Goal: Task Accomplishment & Management: Complete application form

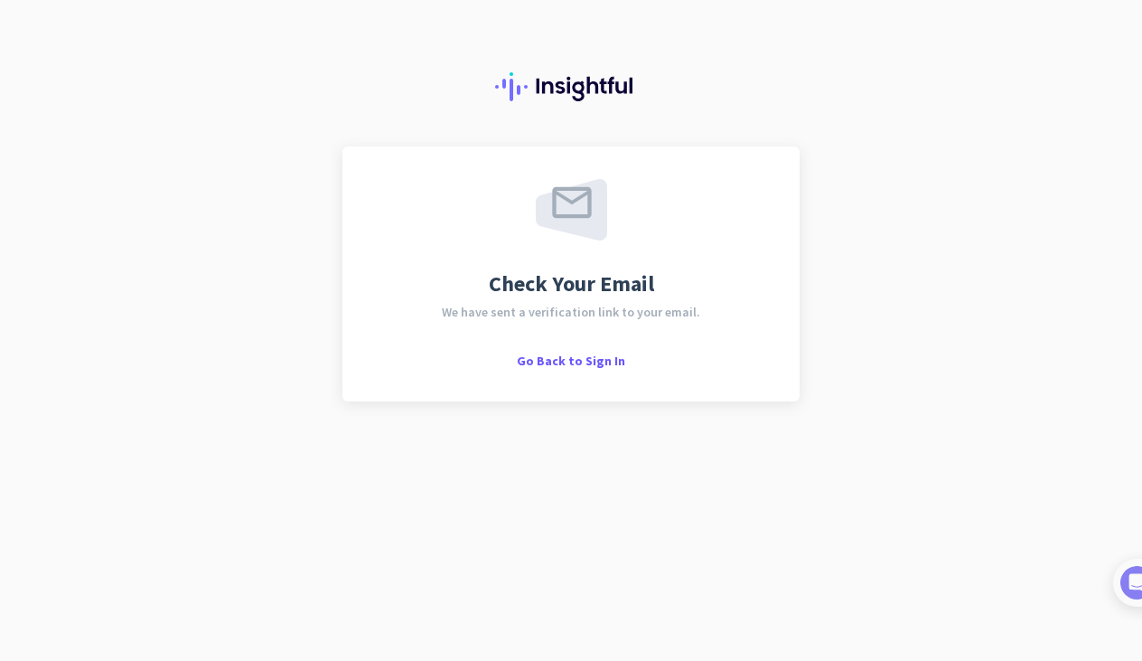
click at [592, 352] on div "Go Back to Sign In" at bounding box center [571, 360] width 108 height 18
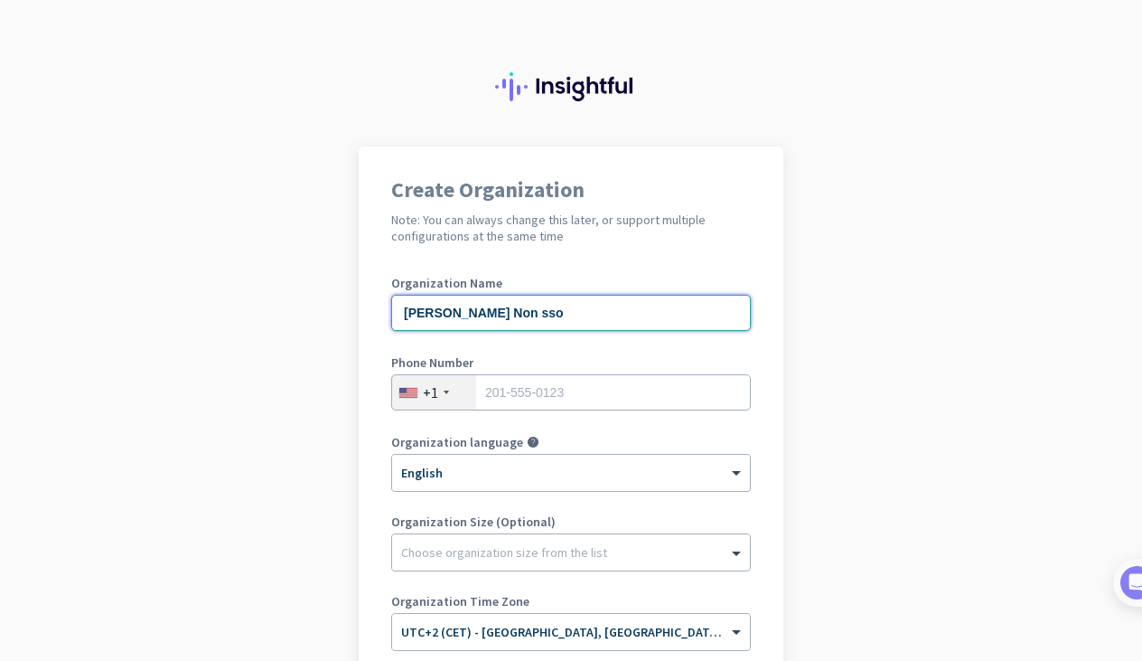
type input "[PERSON_NAME] Non sso"
click at [433, 394] on div "+1" at bounding box center [434, 392] width 84 height 34
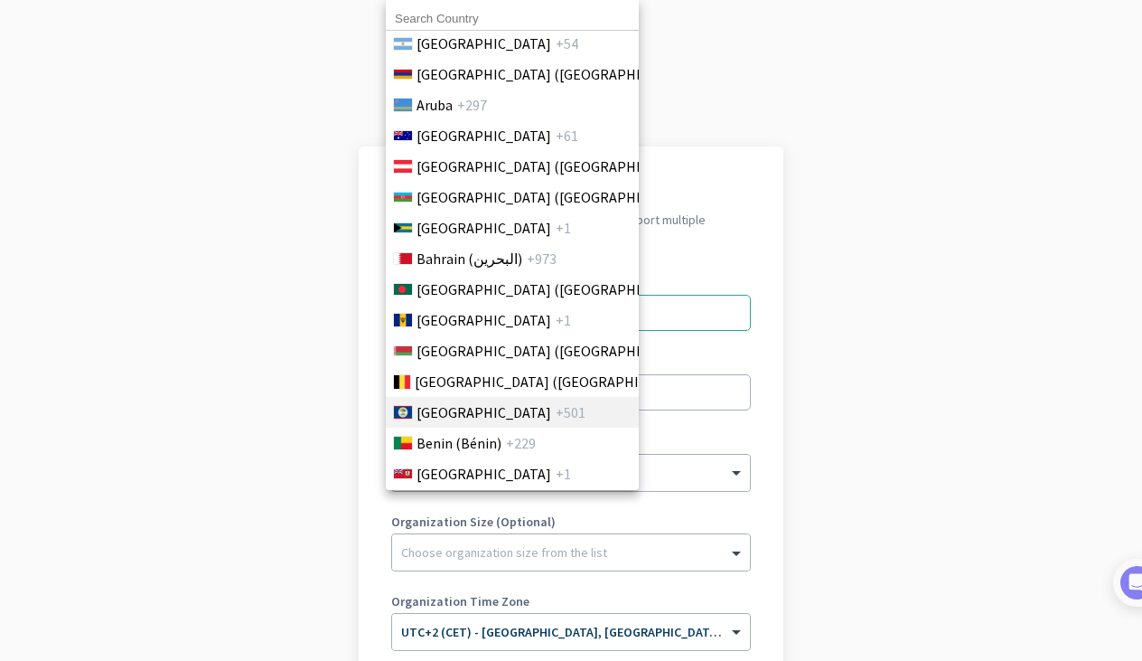
scroll to position [637, 0]
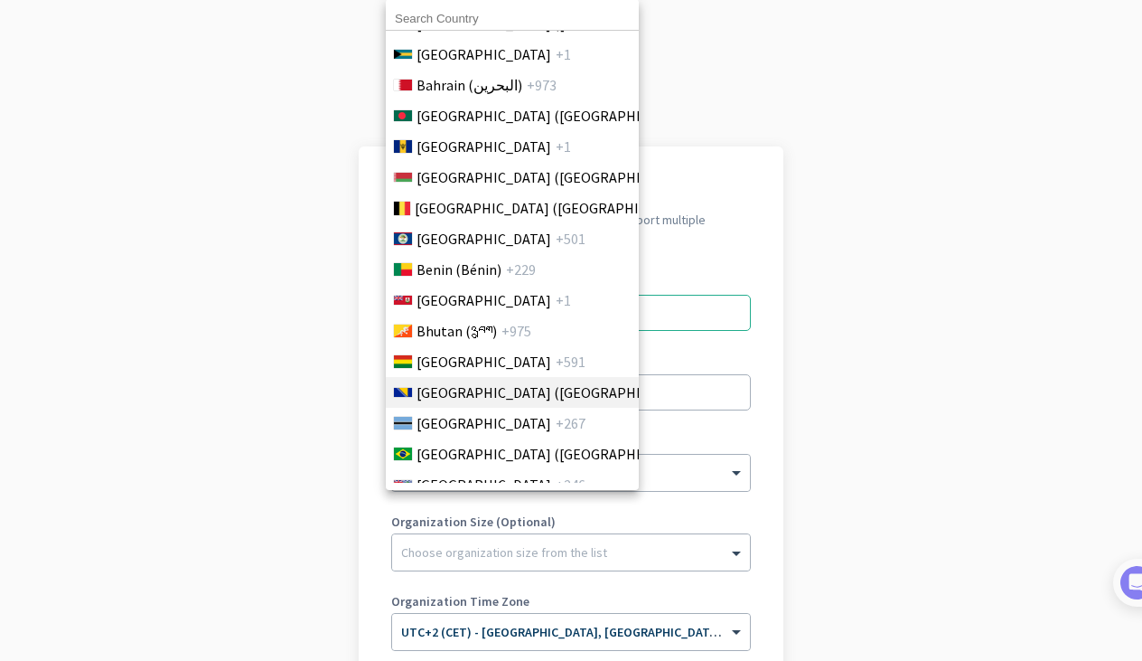
click at [453, 394] on span "[GEOGRAPHIC_DATA] ([GEOGRAPHIC_DATA])" at bounding box center [558, 392] width 282 height 22
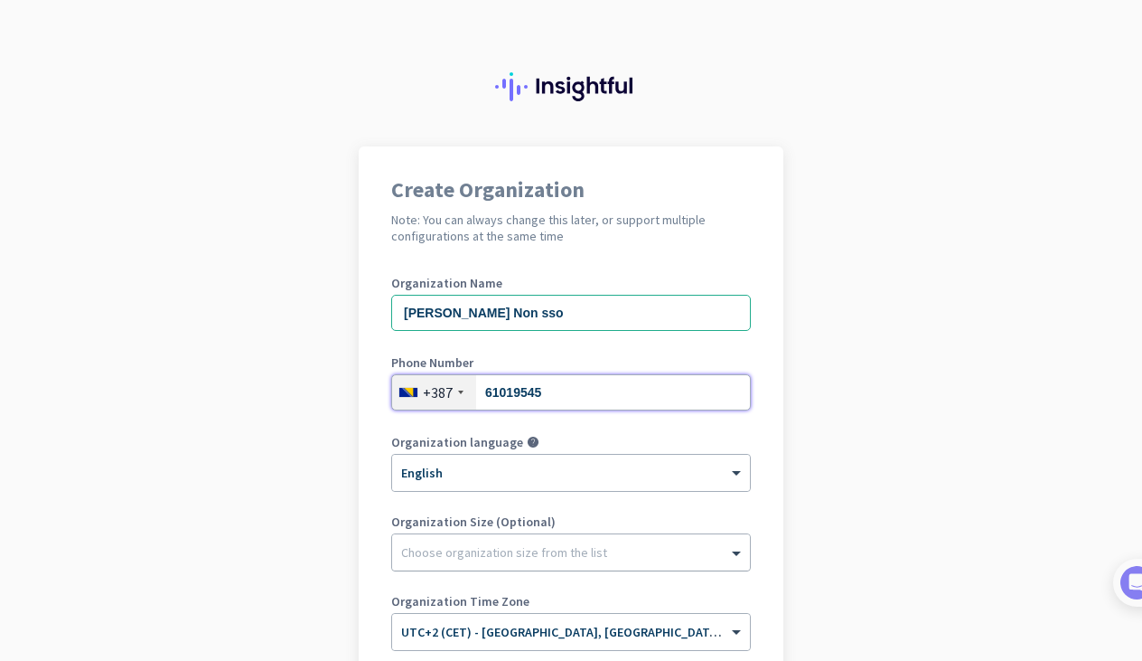
type input "61019545"
click at [493, 550] on div at bounding box center [571, 548] width 358 height 18
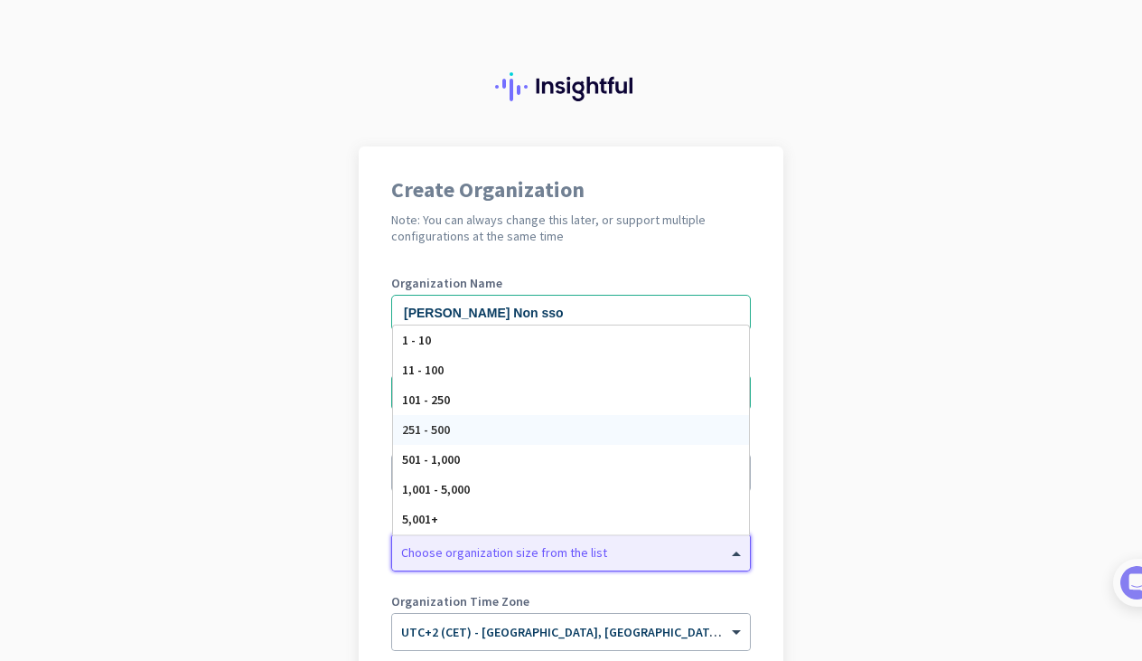
click at [457, 435] on div "251 - 500" at bounding box center [571, 430] width 356 height 30
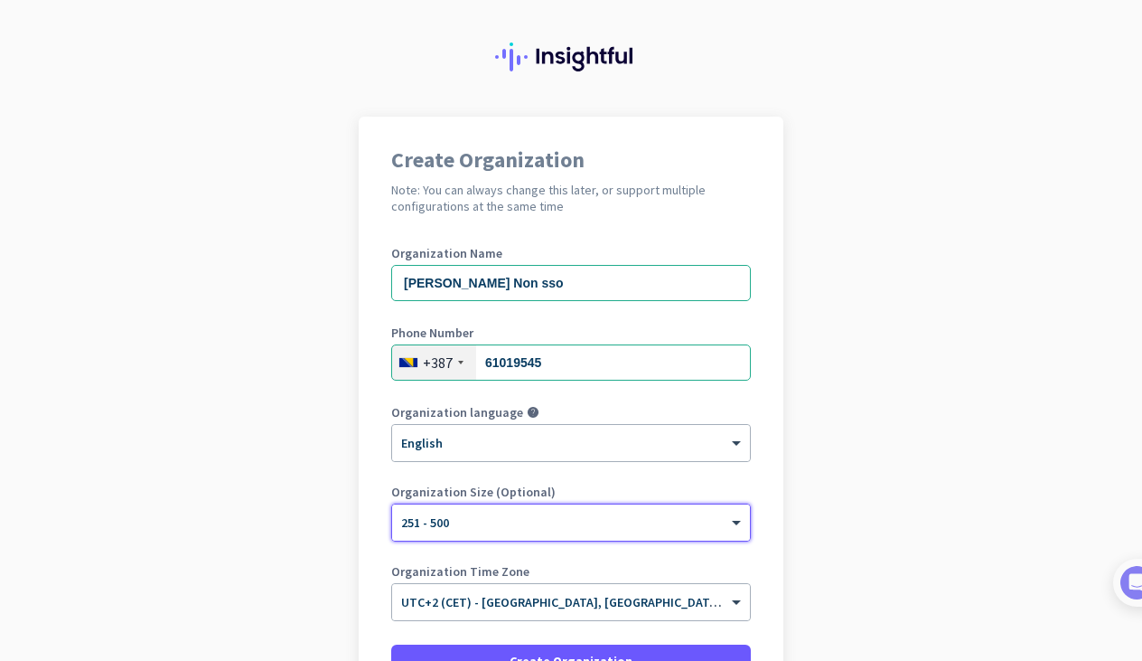
scroll to position [198, 0]
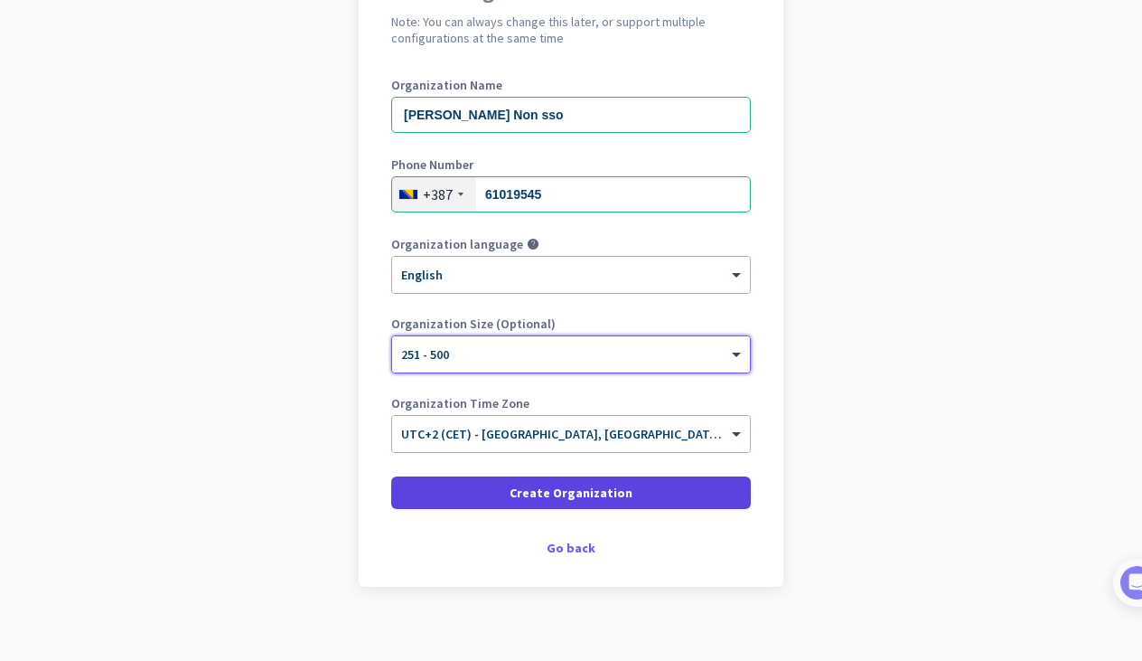
click at [516, 490] on span "Create Organization" at bounding box center [571, 493] width 123 height 18
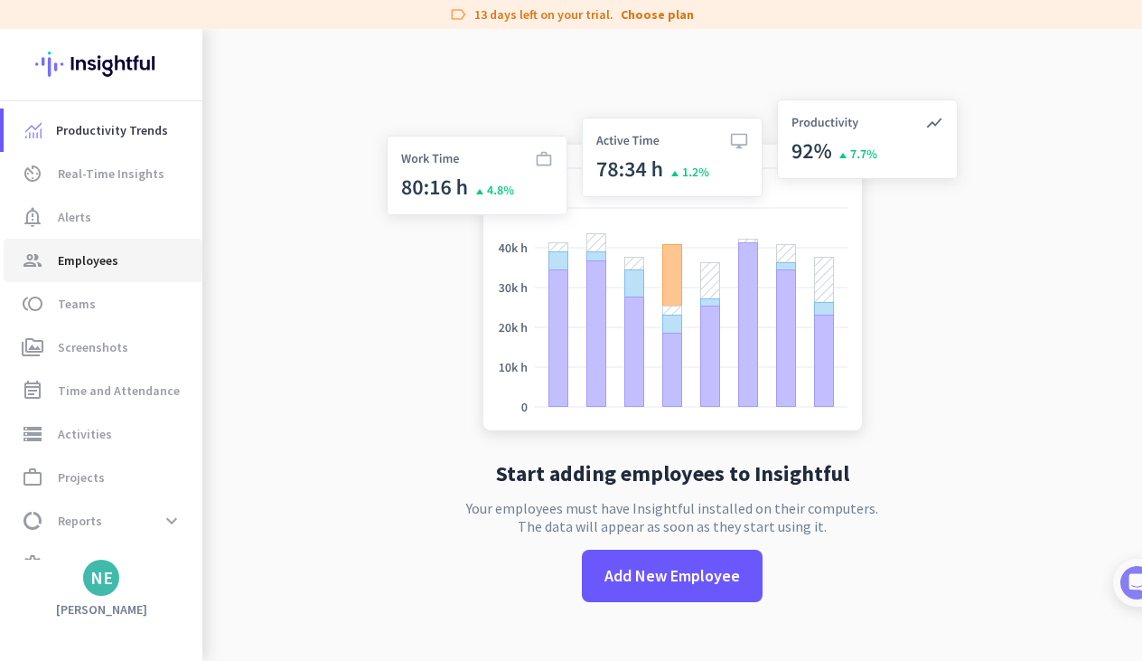
click at [87, 258] on span "Employees" at bounding box center [88, 260] width 61 height 22
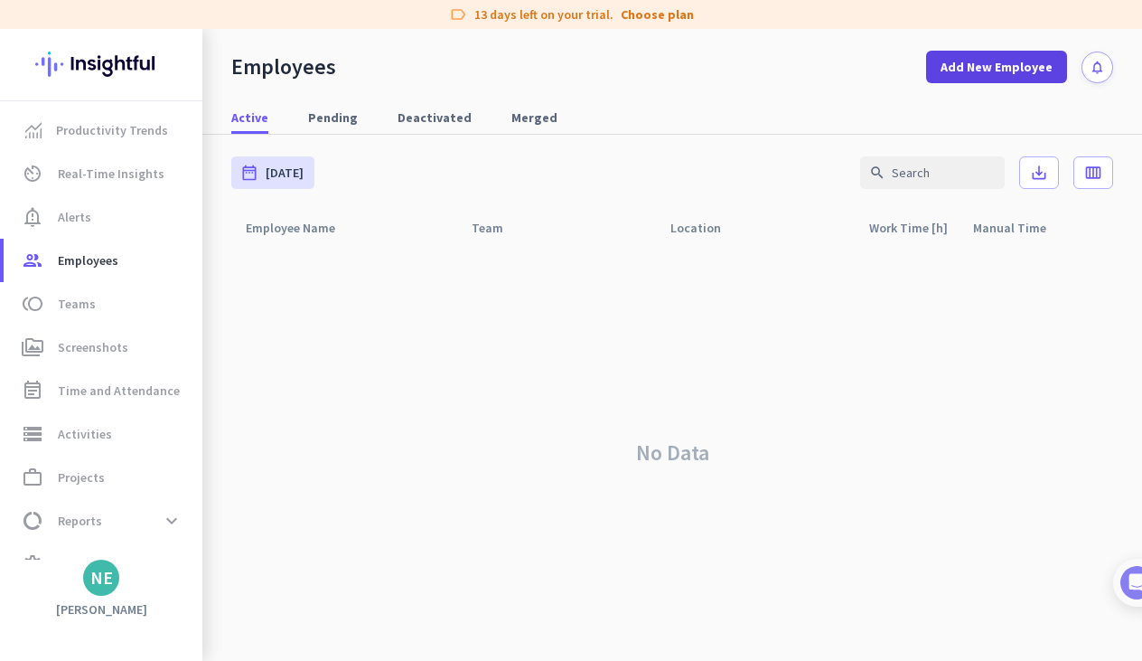
click at [963, 81] on span at bounding box center [996, 66] width 141 height 43
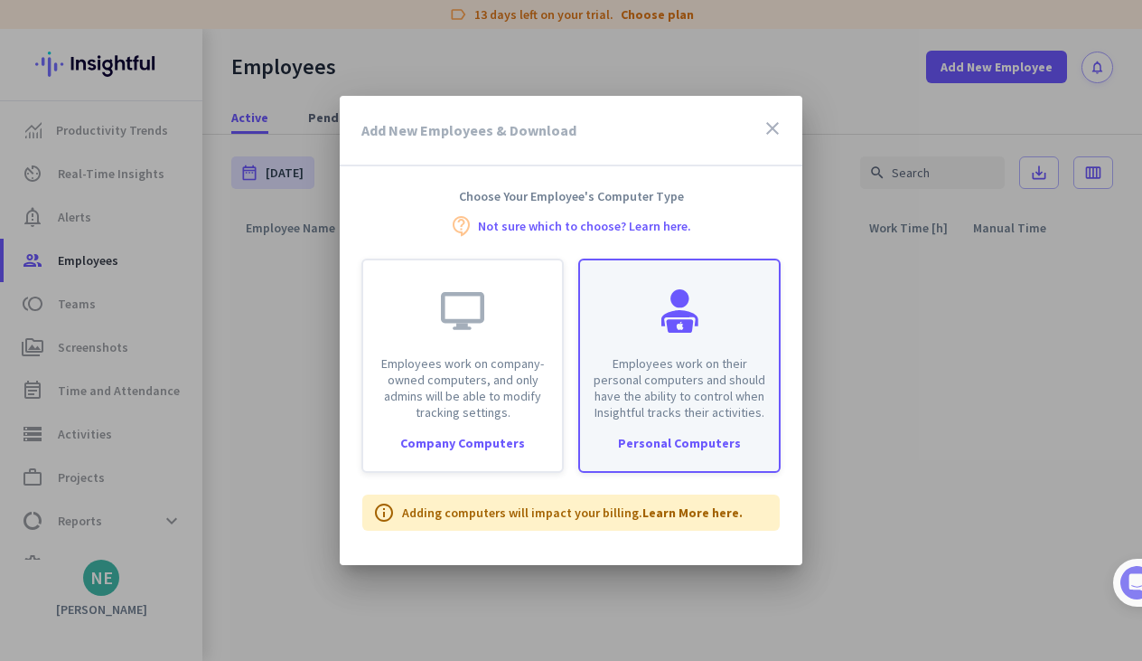
click at [640, 362] on p "Employees work on their personal computers and should have the ability to contr…" at bounding box center [679, 387] width 177 height 65
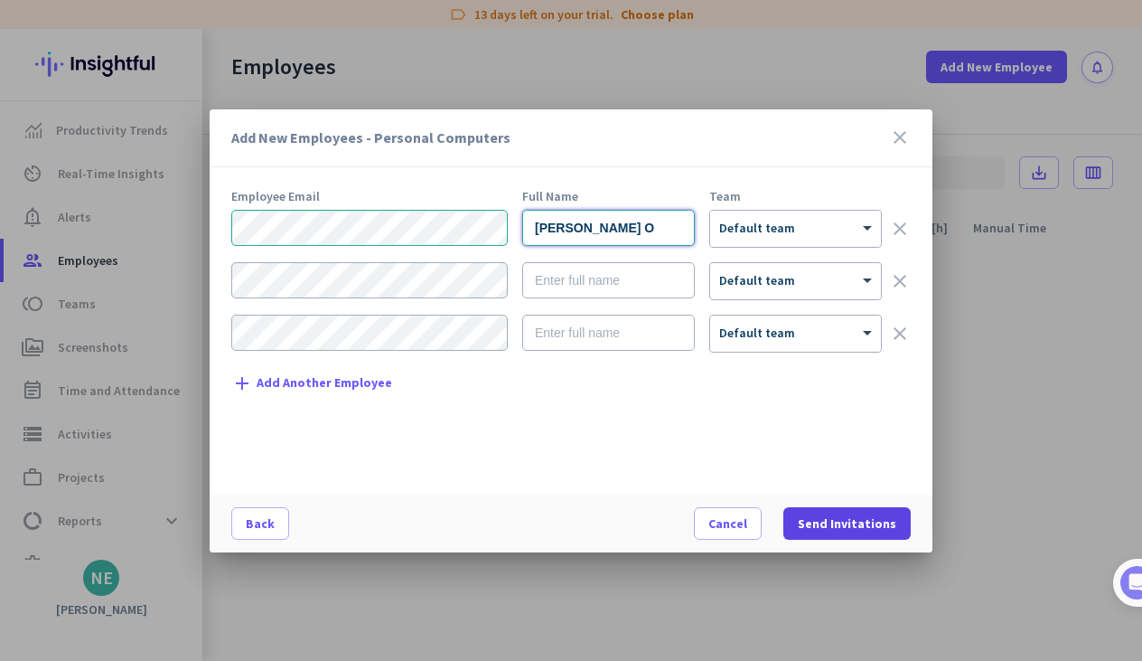
type input "[PERSON_NAME] O"
click at [892, 523] on span "Send Invitations" at bounding box center [847, 523] width 99 height 18
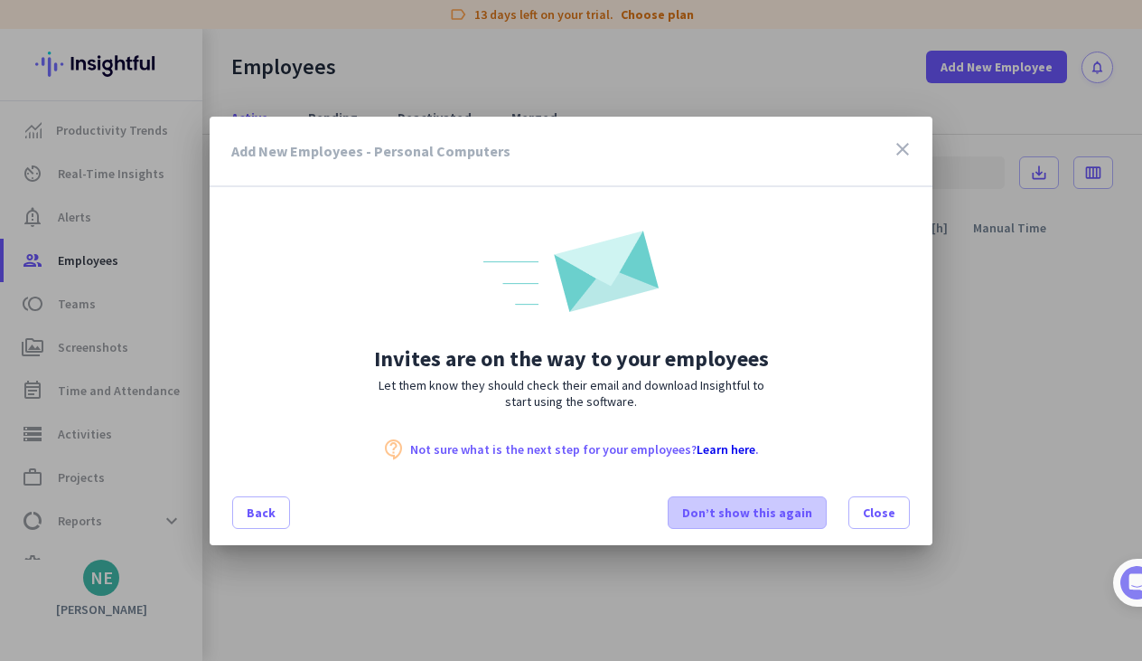
click at [787, 519] on span "Don’t show this again" at bounding box center [747, 512] width 130 height 18
